Goal: Information Seeking & Learning: Understand process/instructions

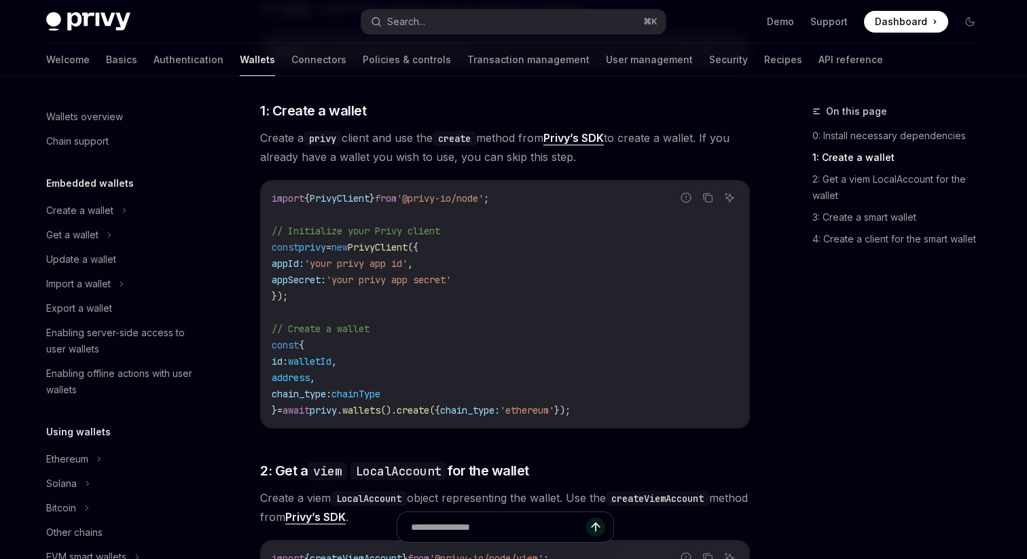
scroll to position [689, 0]
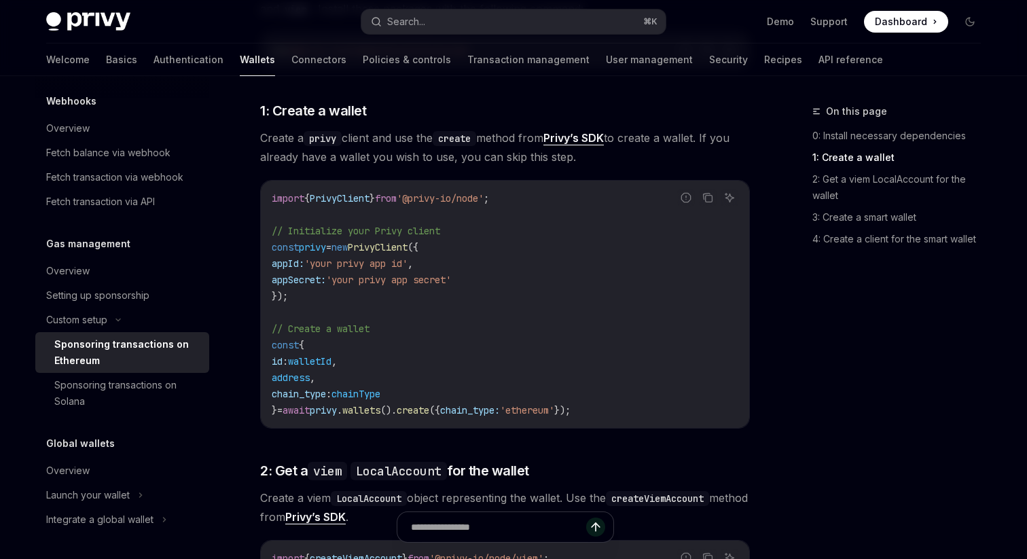
type textarea "*"
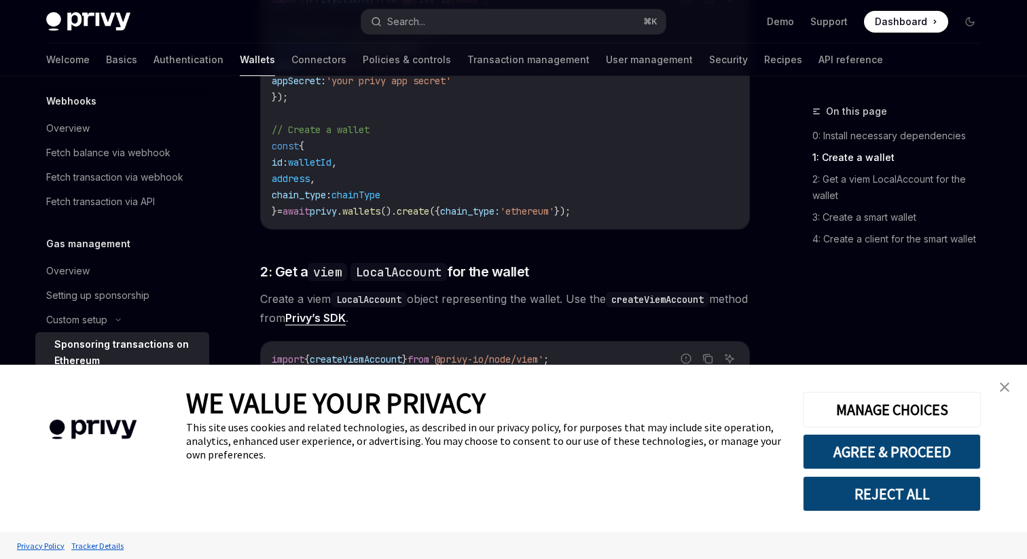
scroll to position [805, 0]
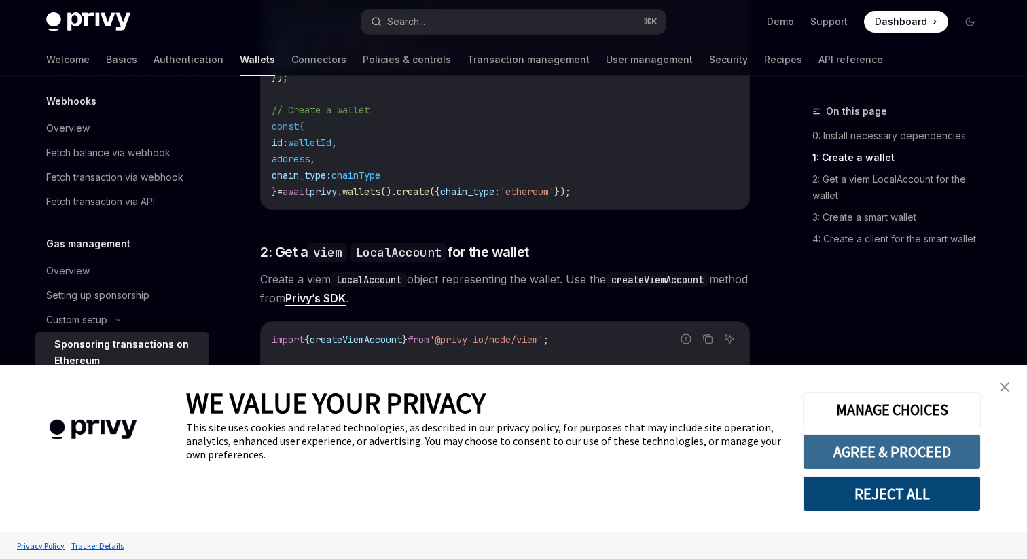
click at [863, 447] on button "AGREE & PROCEED" at bounding box center [892, 451] width 178 height 35
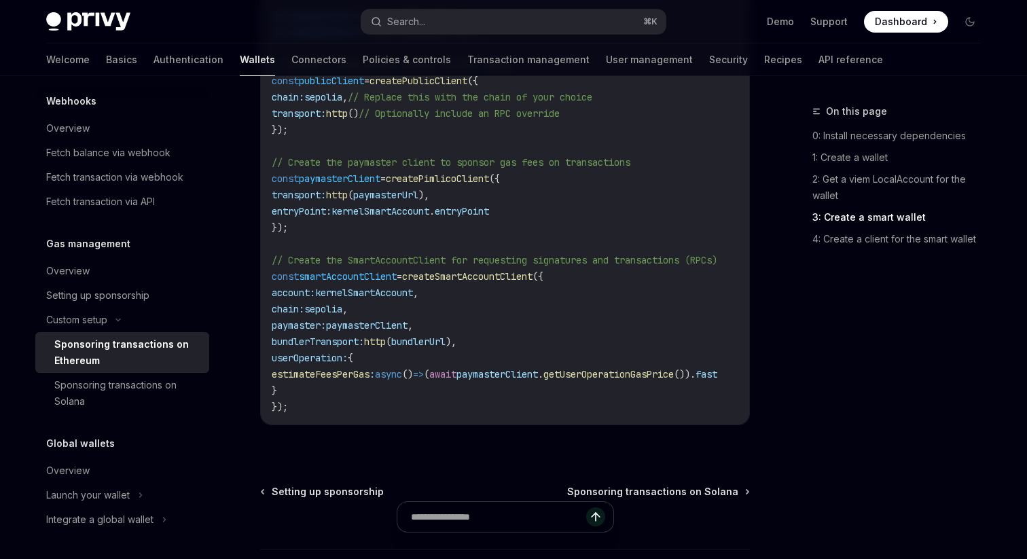
scroll to position [2039, 0]
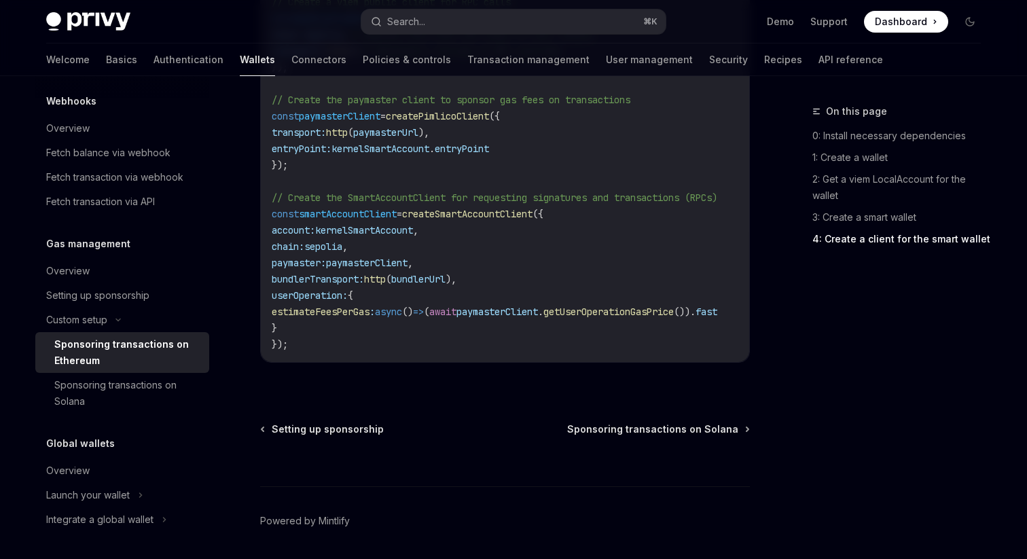
click at [408, 264] on span "paymasterClient" at bounding box center [367, 263] width 82 height 12
click at [364, 273] on span "bundlerTransport:" at bounding box center [318, 279] width 92 height 12
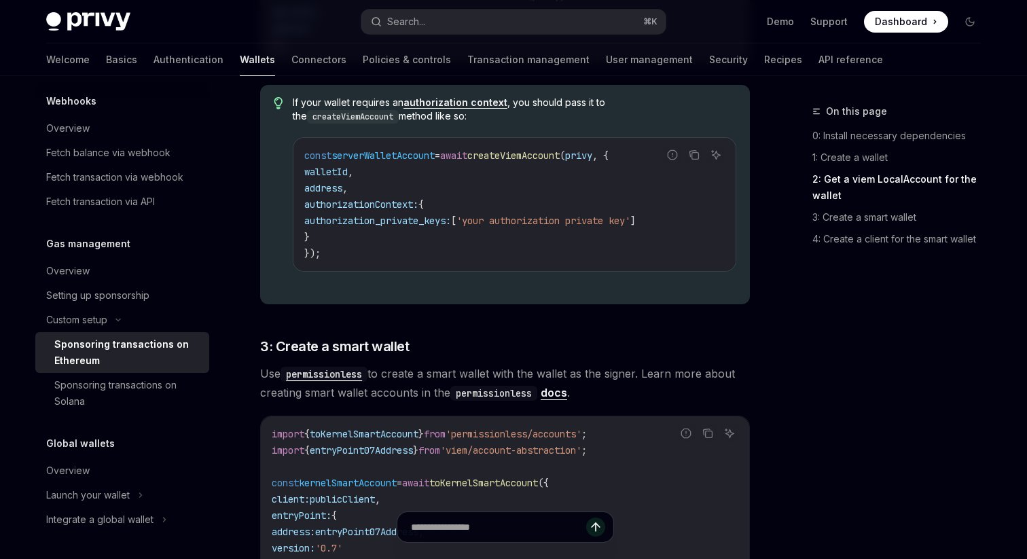
scroll to position [1380, 0]
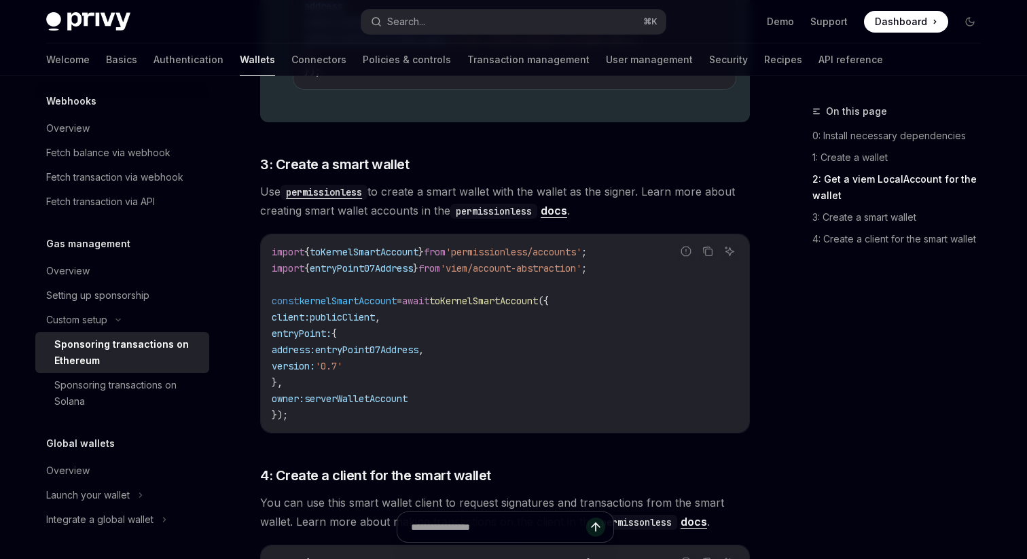
click at [372, 304] on span "kernelSmartAccount" at bounding box center [348, 301] width 98 height 12
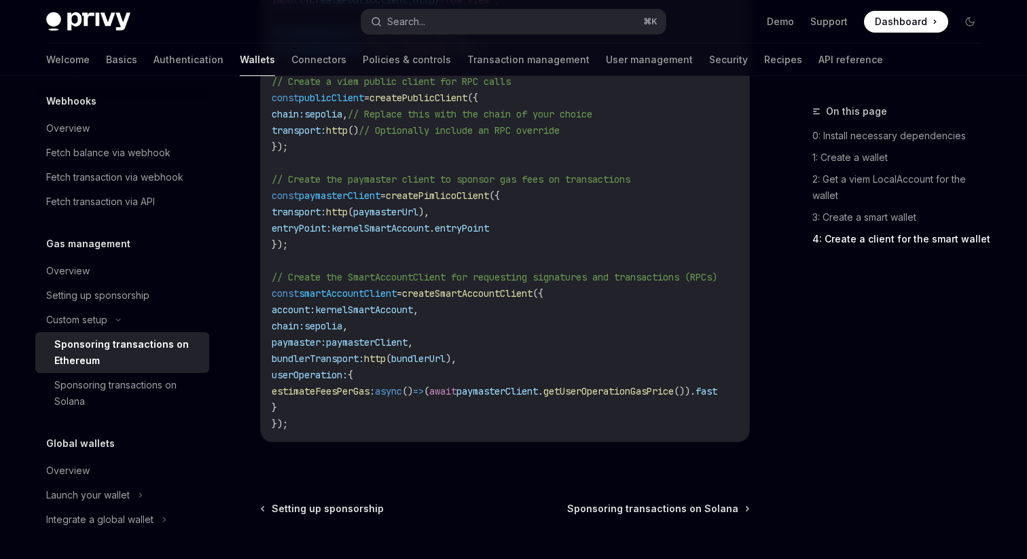
scroll to position [1981, 0]
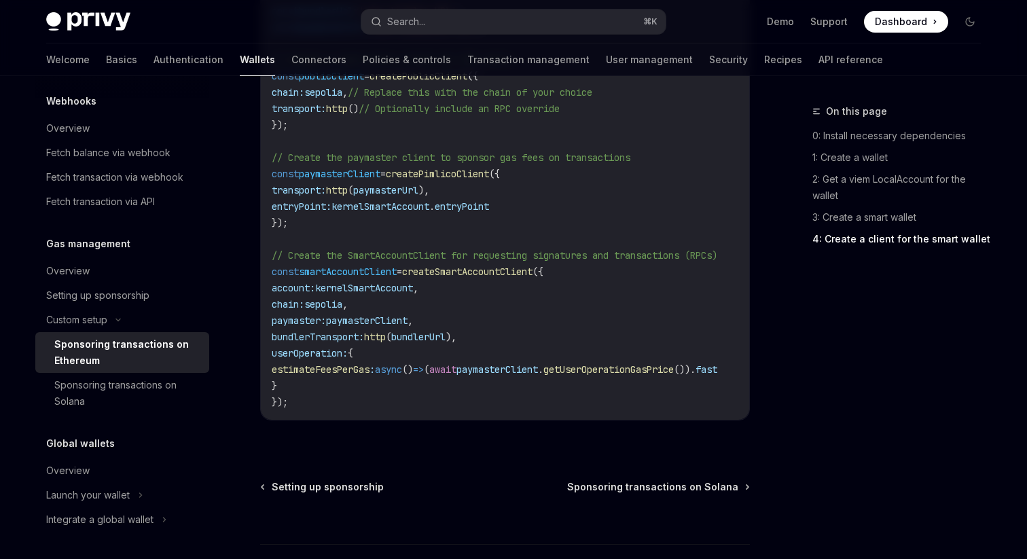
click at [310, 319] on span "paymaster:" at bounding box center [299, 321] width 54 height 12
click at [333, 369] on span "estimateFeesPerGas" at bounding box center [321, 369] width 98 height 12
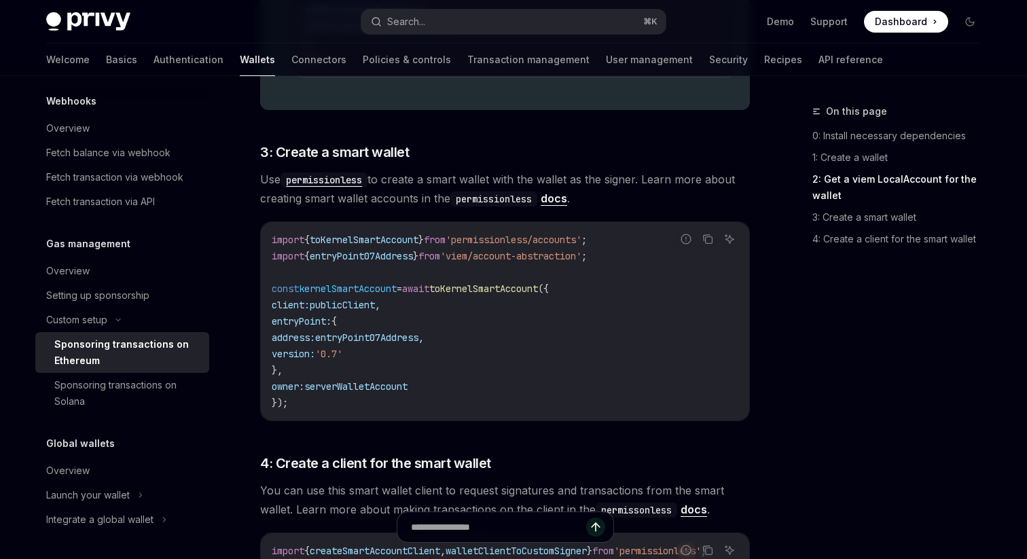
scroll to position [1452, 0]
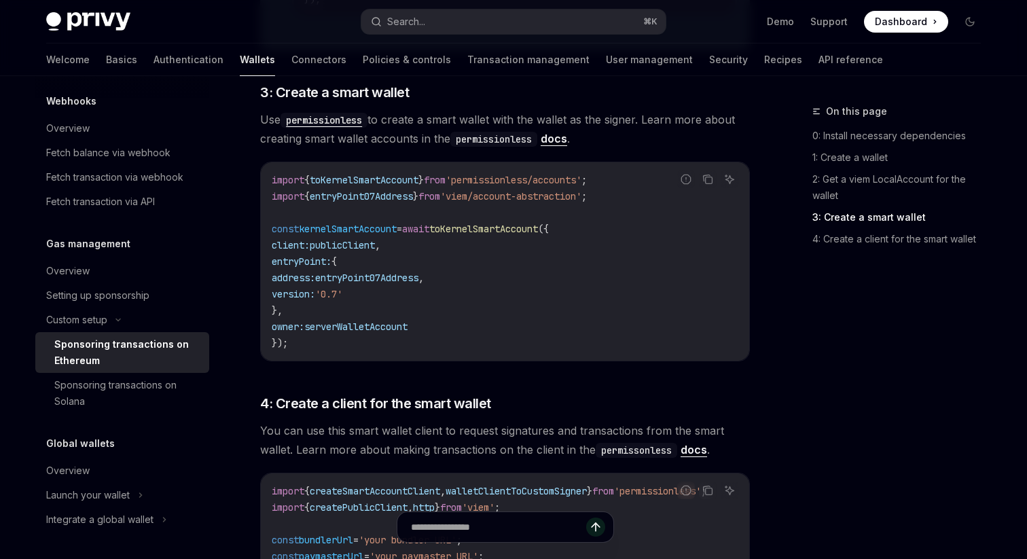
click at [514, 230] on span "toKernelSmartAccount" at bounding box center [483, 229] width 109 height 12
copy span "toKernelSmartAccount"
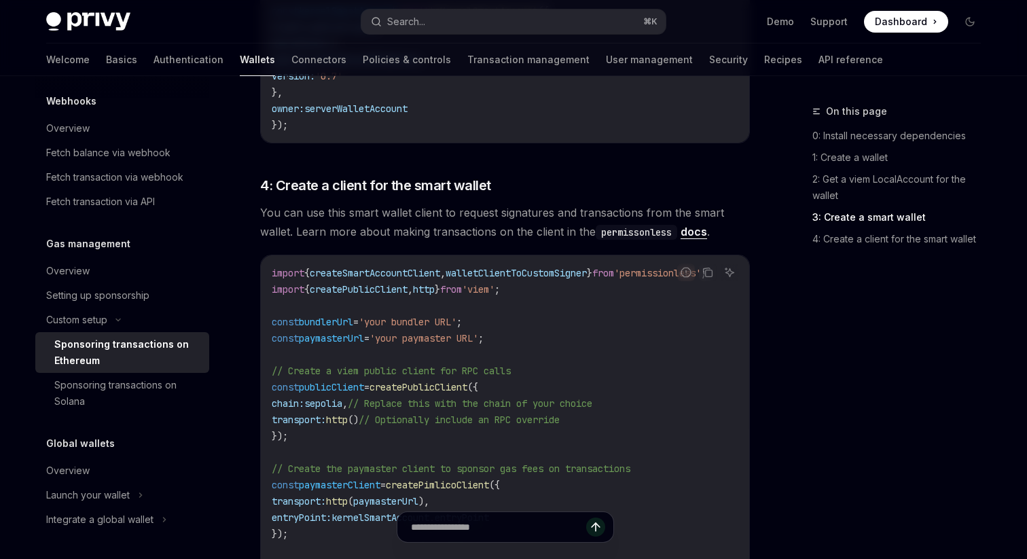
scroll to position [1725, 0]
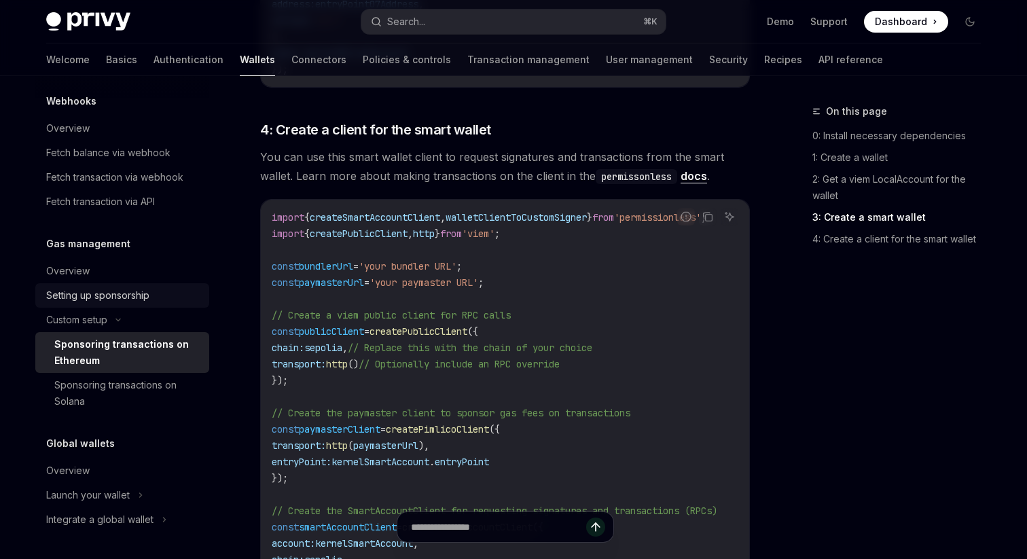
click at [140, 295] on div "Setting up sponsorship" at bounding box center [97, 295] width 103 height 16
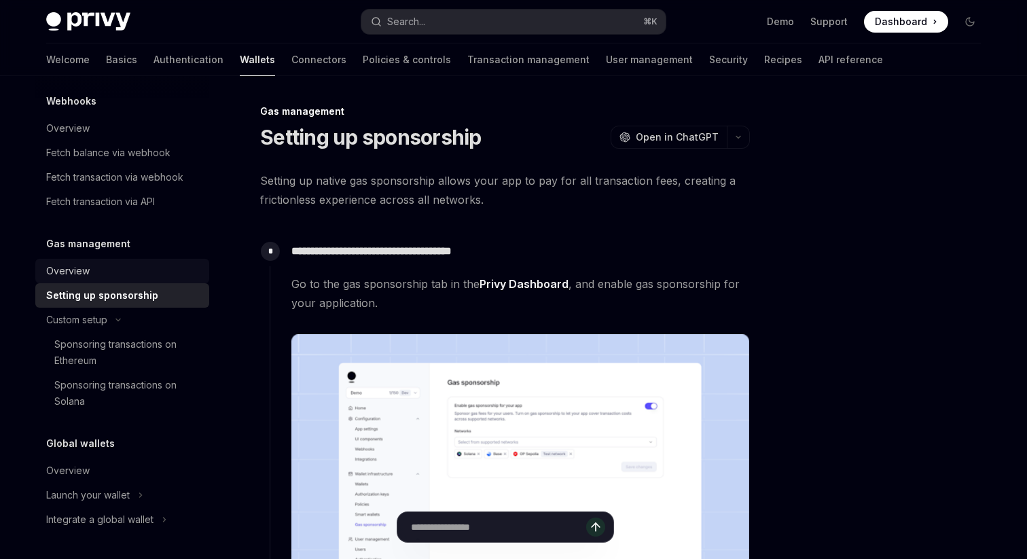
click at [145, 261] on link "Overview" at bounding box center [122, 271] width 174 height 24
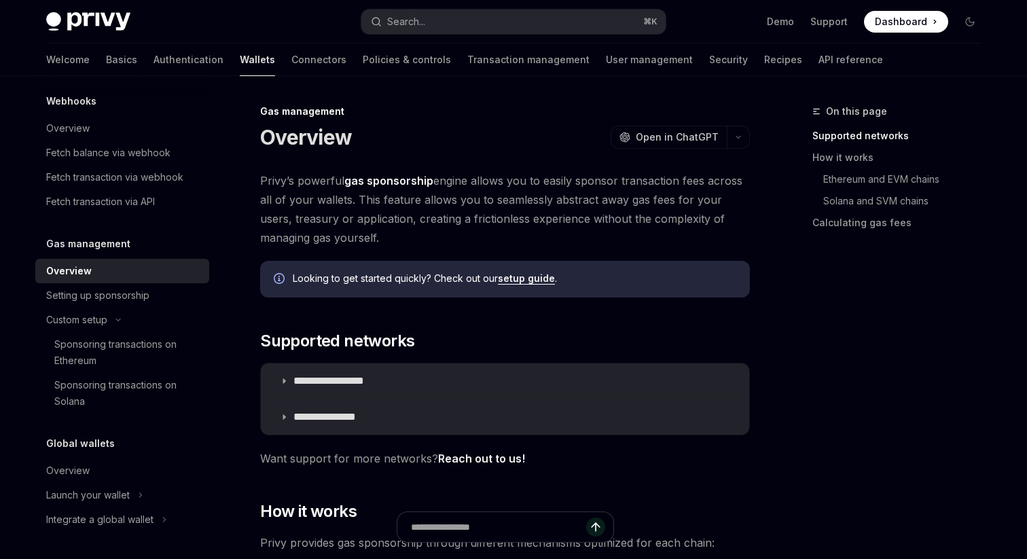
click at [541, 279] on link "setup guide" at bounding box center [526, 278] width 57 height 12
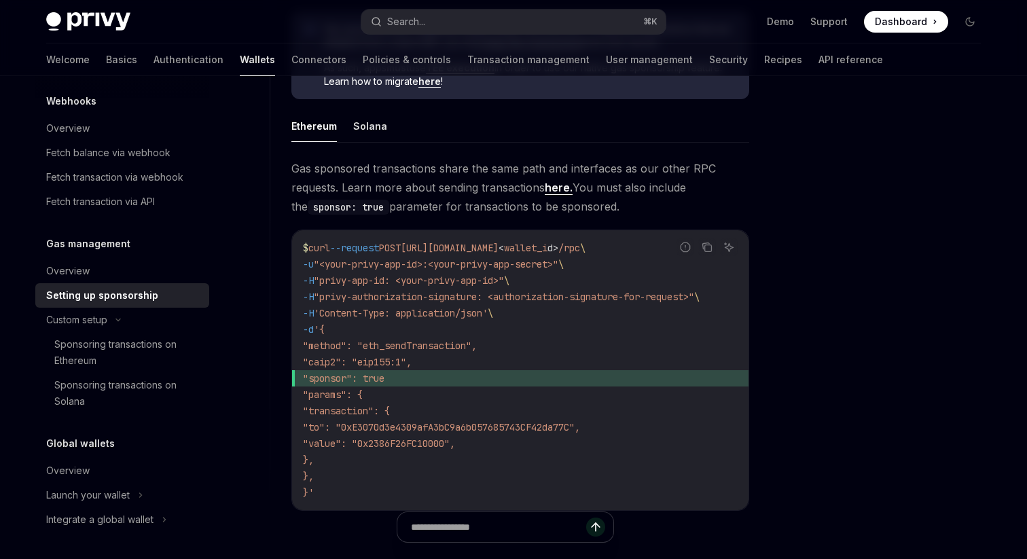
scroll to position [831, 0]
click at [357, 129] on button "Solana" at bounding box center [370, 127] width 34 height 32
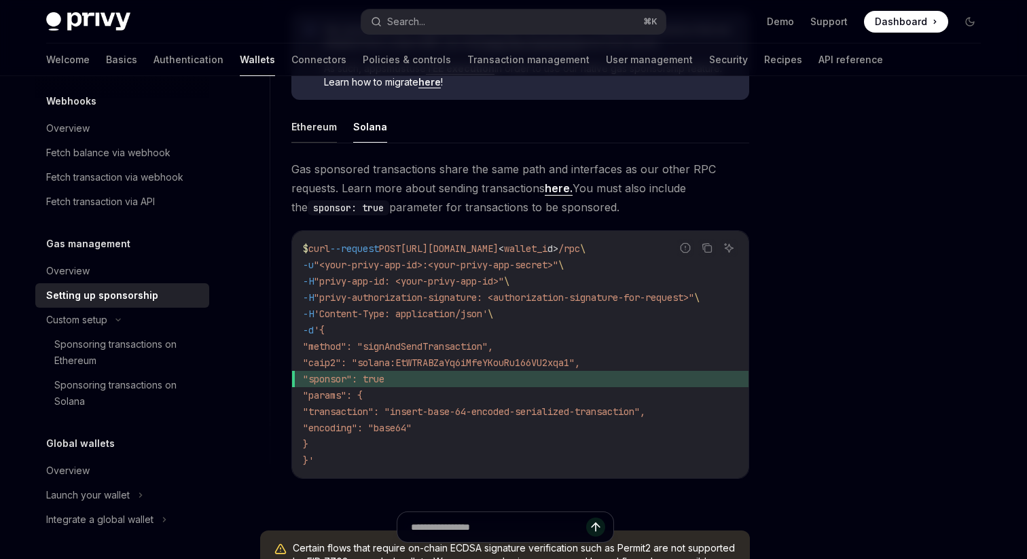
click at [334, 136] on button "Ethereum" at bounding box center [314, 127] width 46 height 32
type textarea "*"
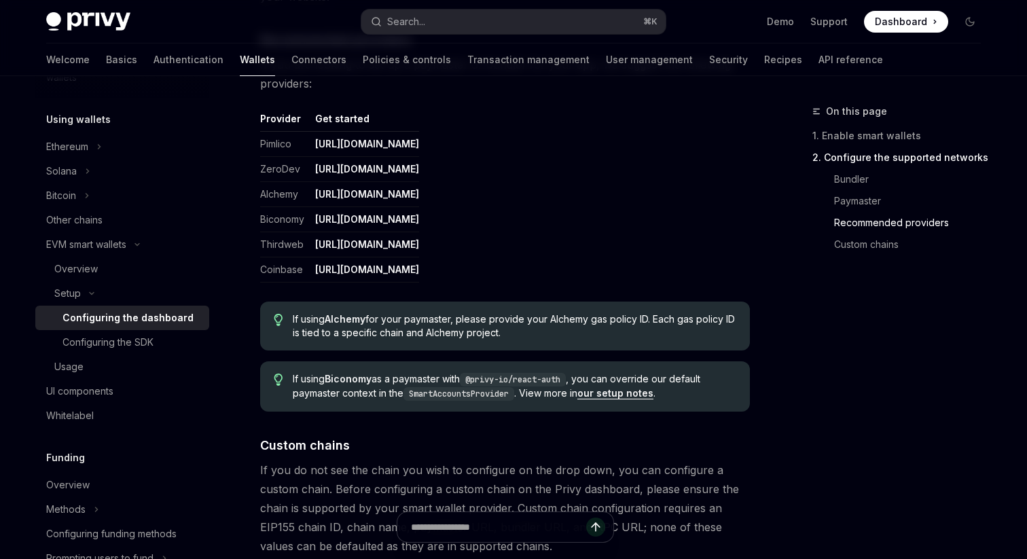
scroll to position [1840, 0]
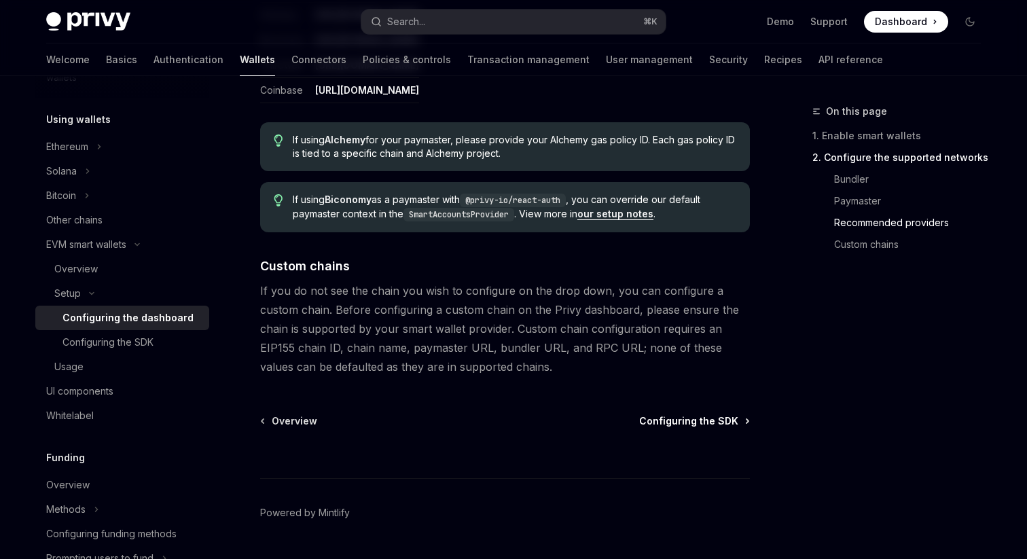
click at [663, 424] on span "Configuring the SDK" at bounding box center [688, 421] width 99 height 14
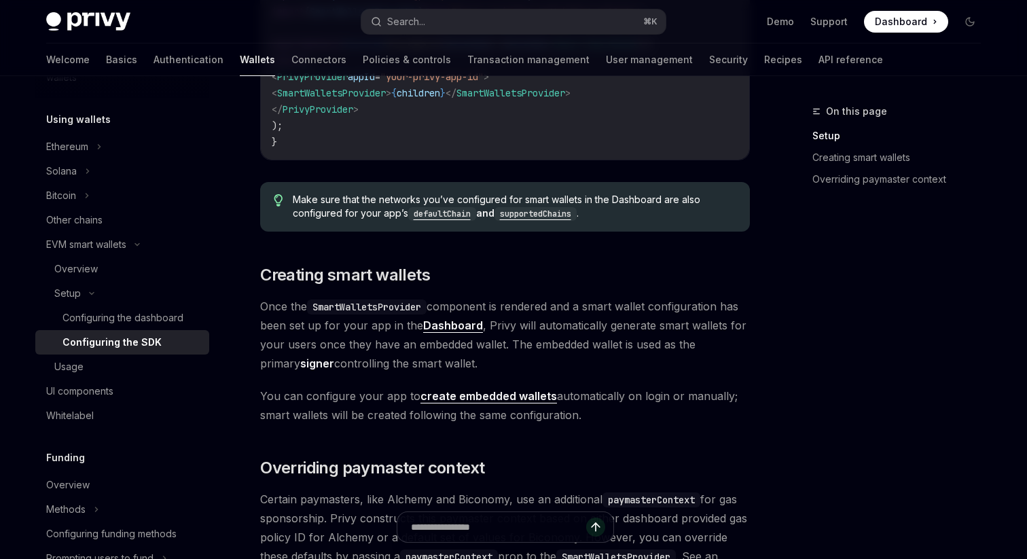
scroll to position [653, 0]
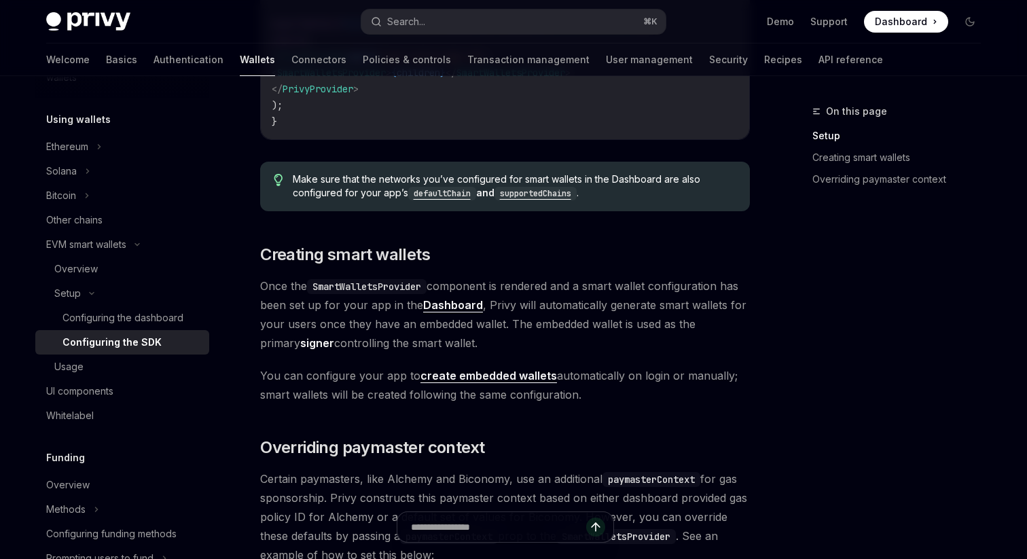
click at [508, 375] on link "create embedded wallets" at bounding box center [488, 376] width 137 height 14
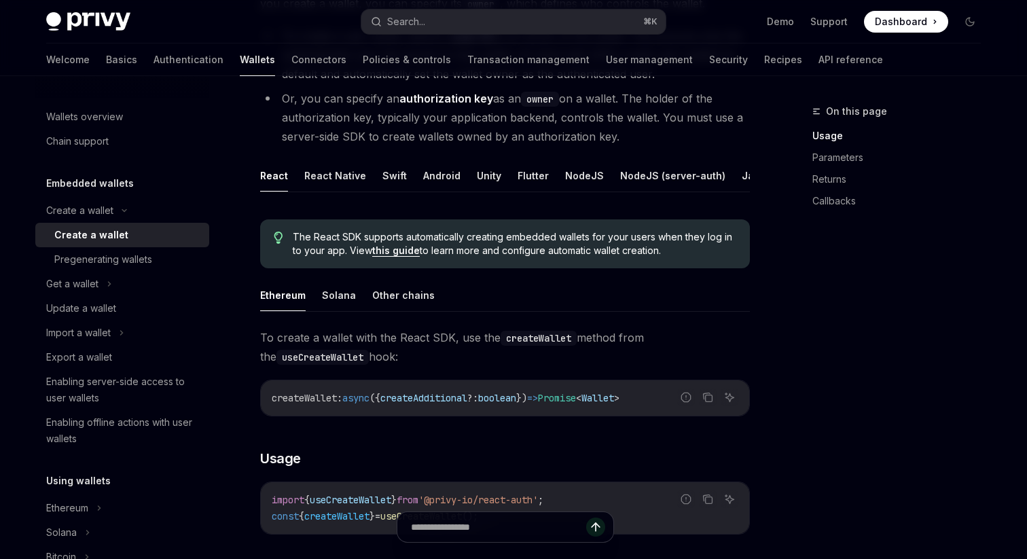
scroll to position [211, 0]
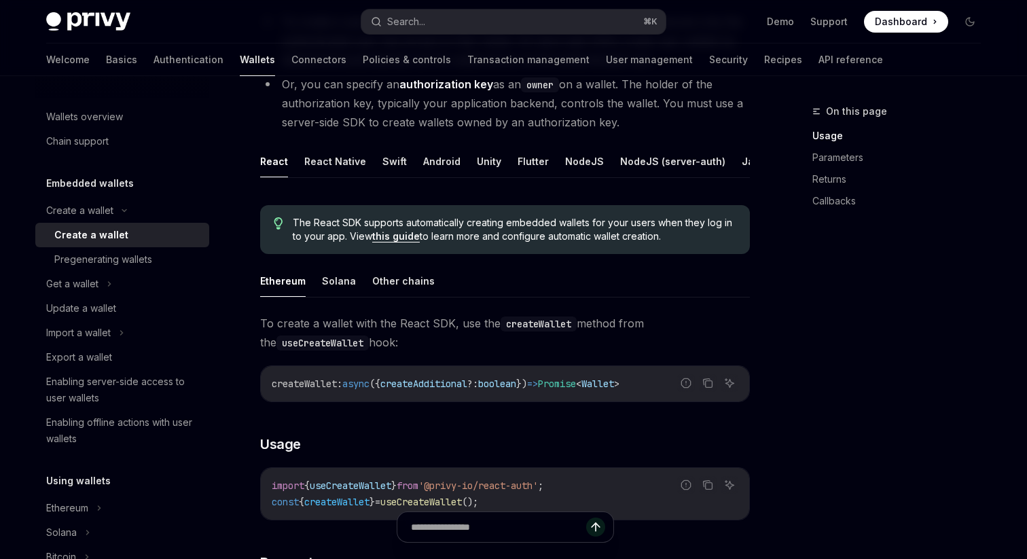
type textarea "*"
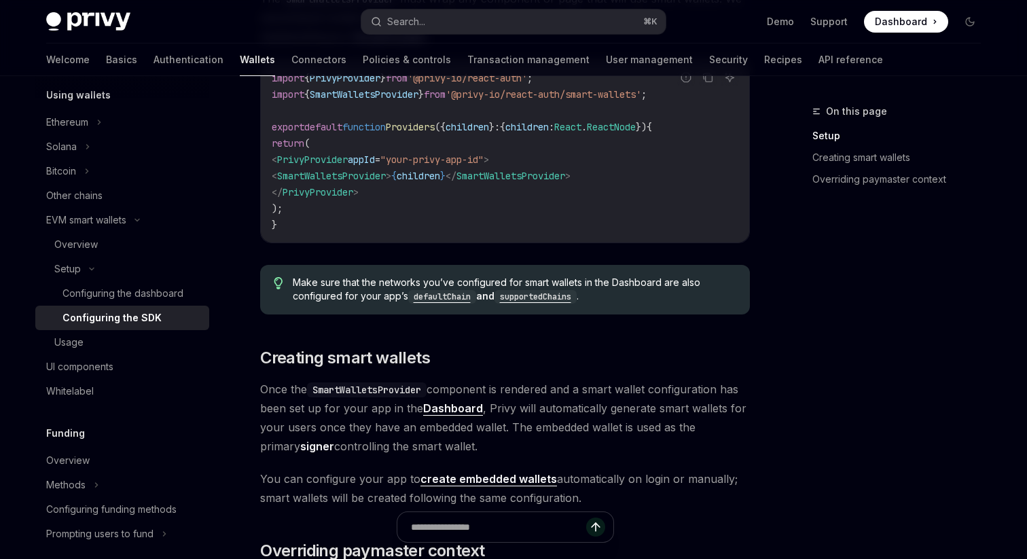
scroll to position [162, 0]
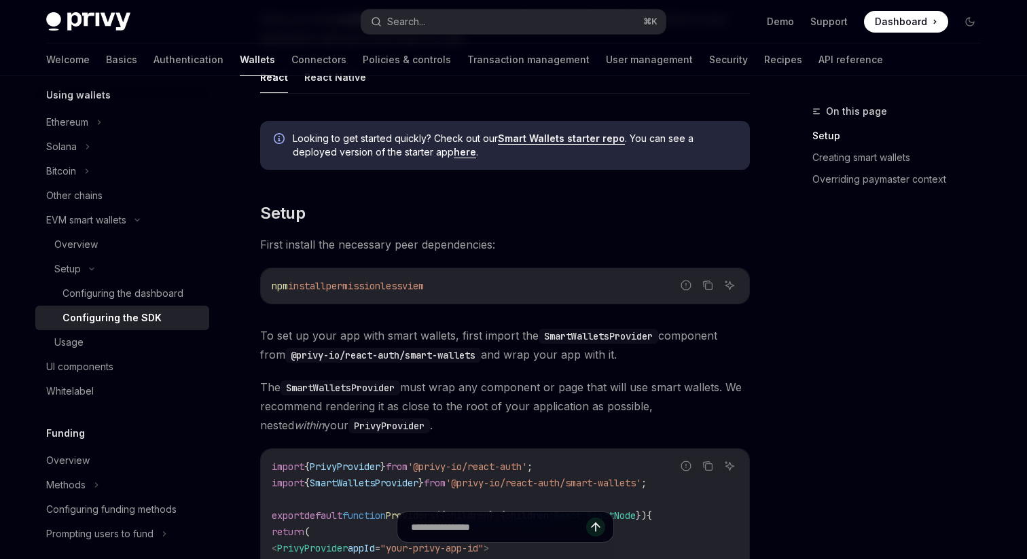
click at [579, 138] on link "Smart Wallets starter repo" at bounding box center [561, 138] width 127 height 12
